Goal: Information Seeking & Learning: Learn about a topic

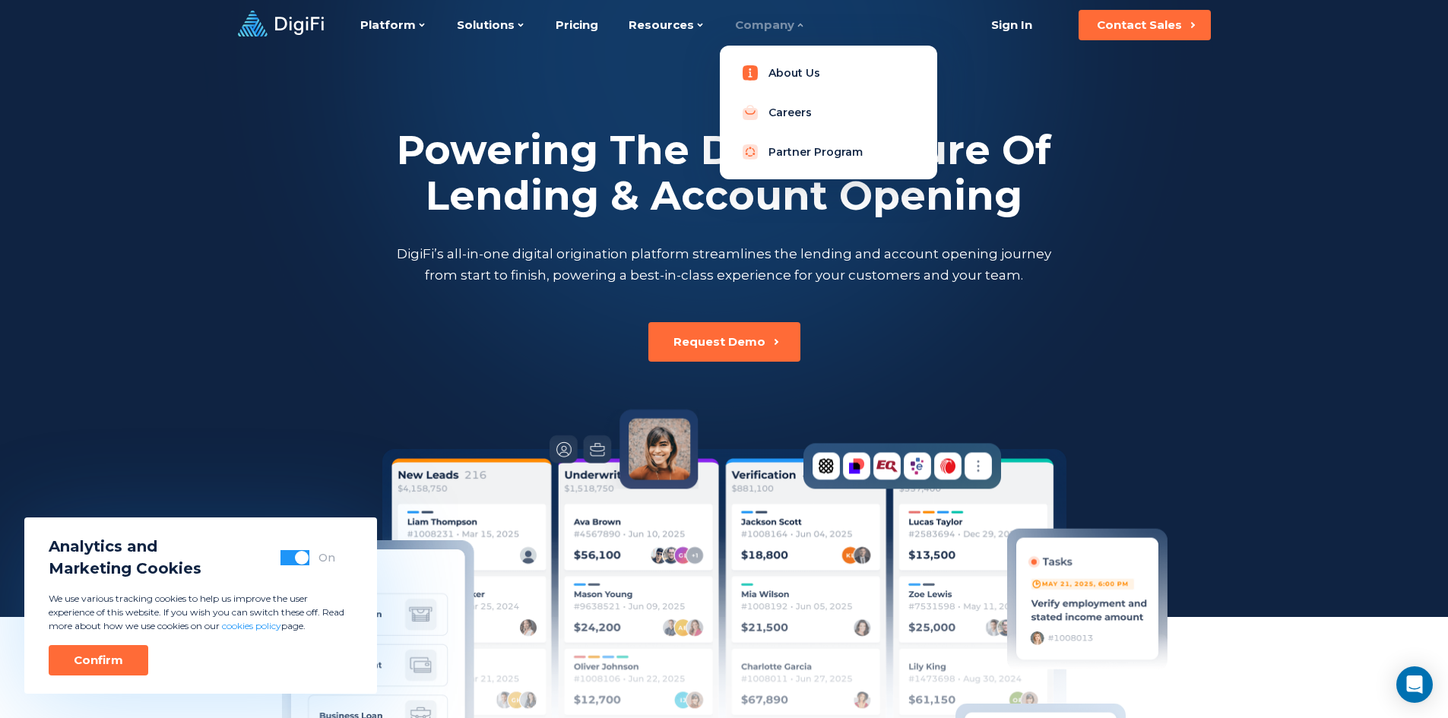
click at [772, 75] on link "About Us" at bounding box center [828, 73] width 193 height 30
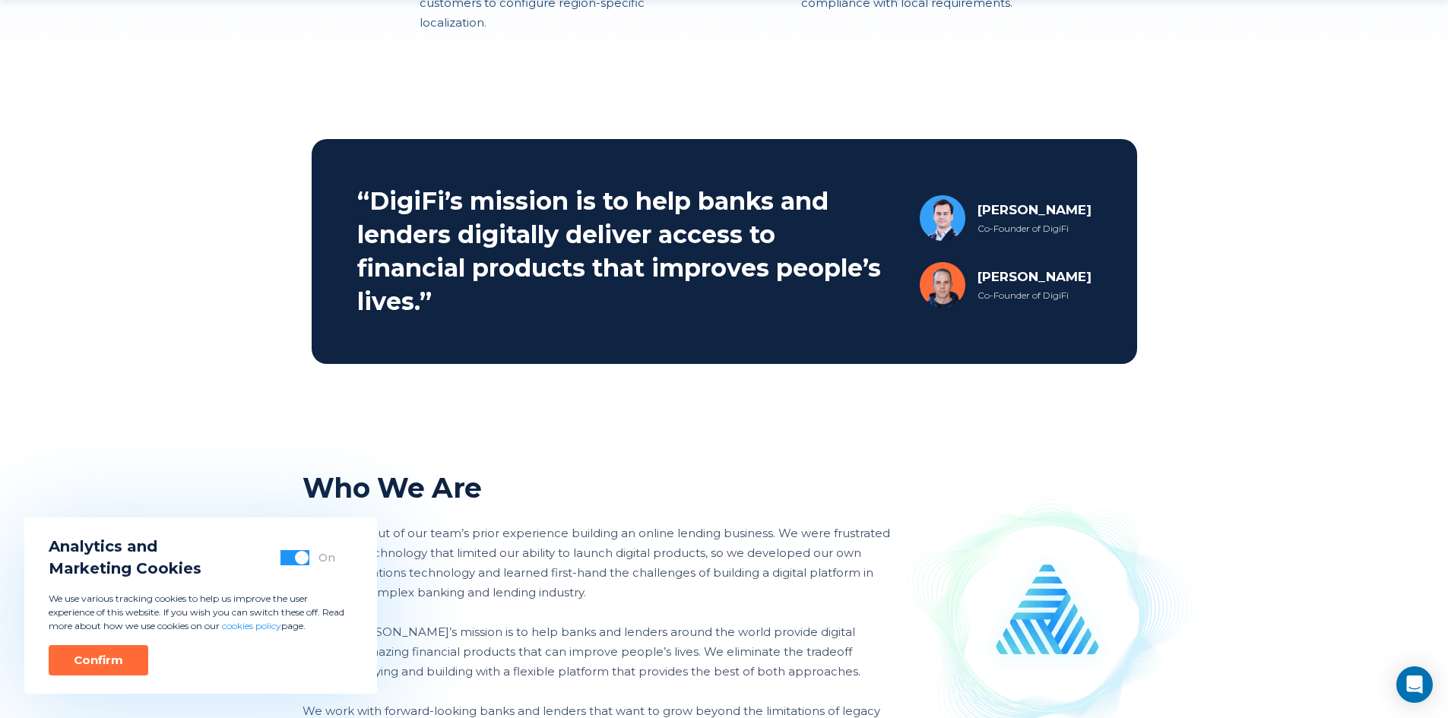
scroll to position [760, 0]
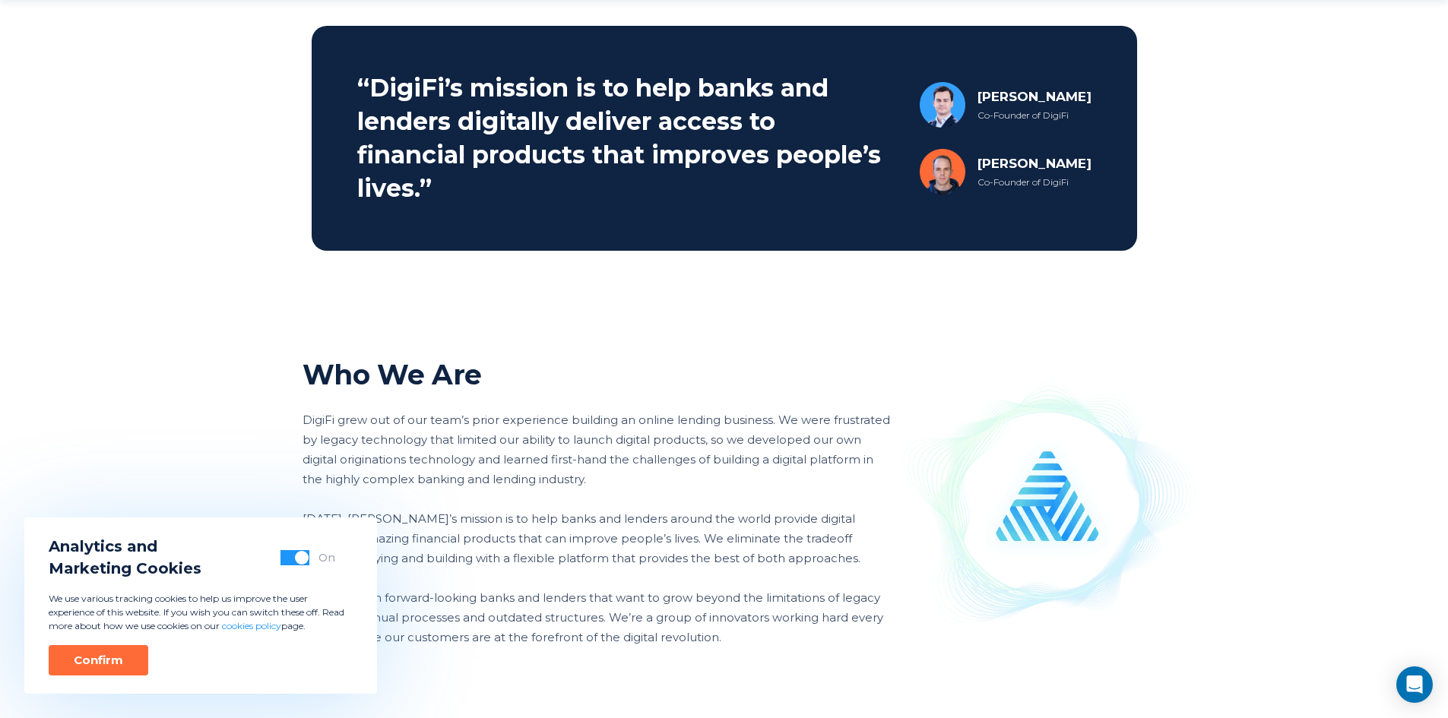
click at [209, 438] on div "We're Changing How Banks & Lenders Originate Digital Products DigiFi is a finte…" at bounding box center [724, 270] width 1448 height 2061
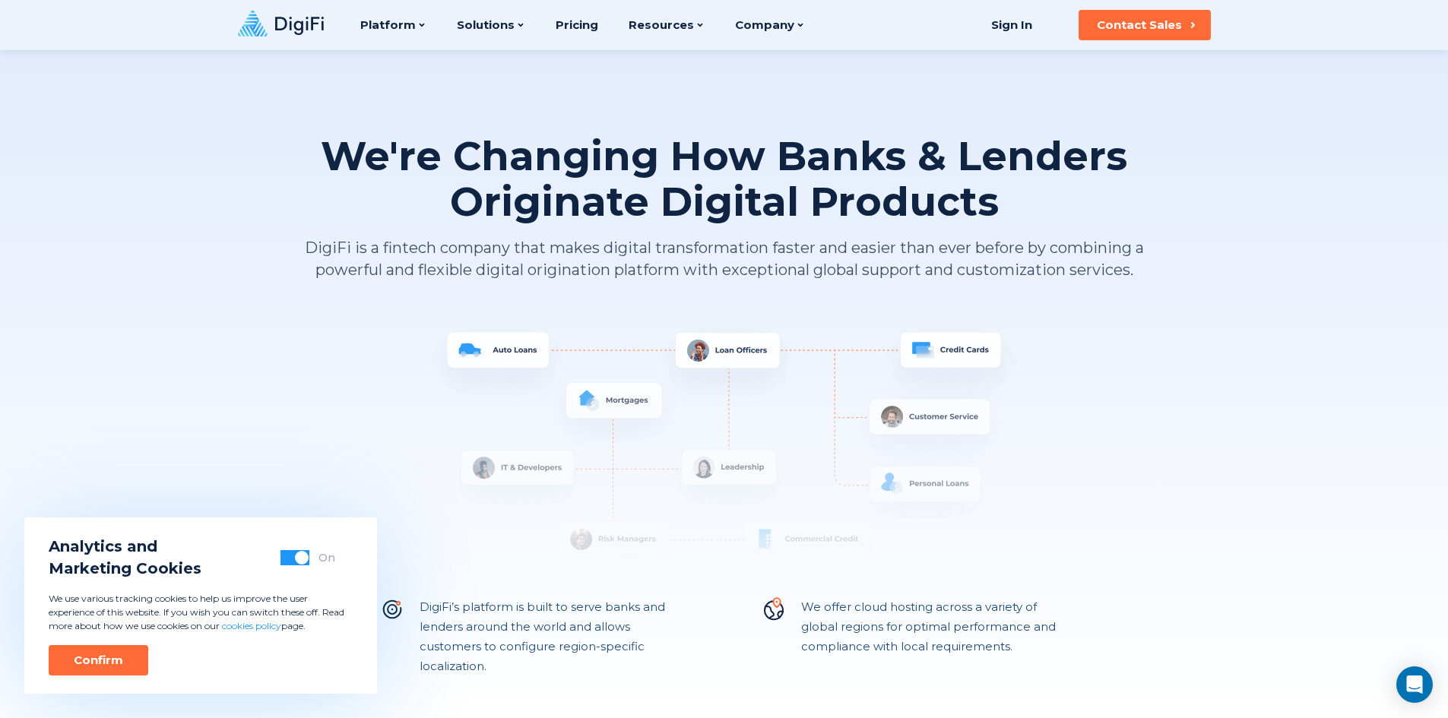
scroll to position [0, 0]
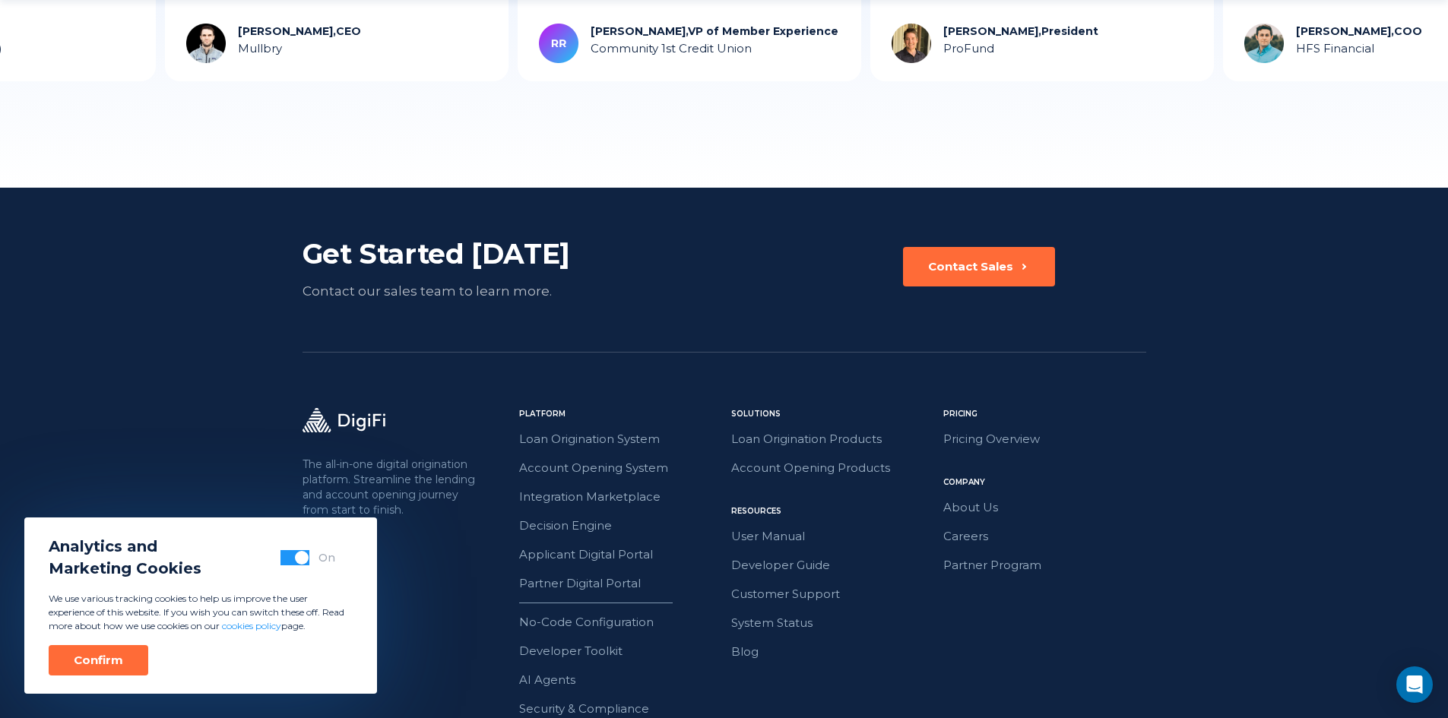
scroll to position [4212, 0]
